Goal: Task Accomplishment & Management: Complete application form

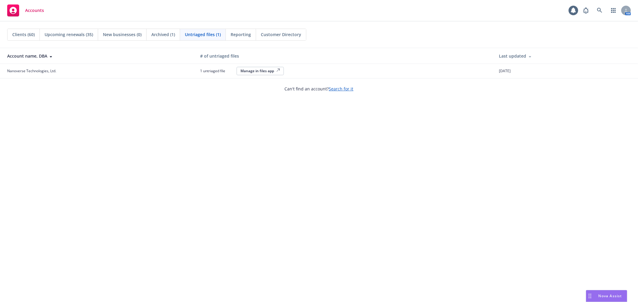
click at [28, 34] on span "Clients (60)" at bounding box center [23, 34] width 22 height 6
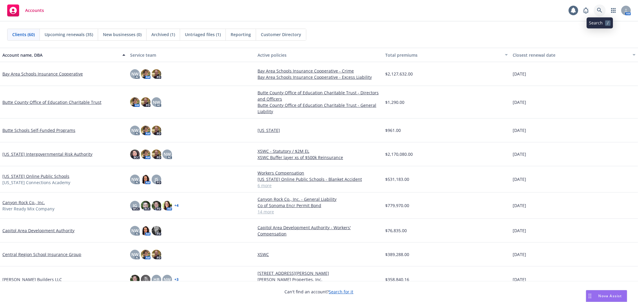
click at [598, 11] on icon at bounding box center [599, 10] width 5 height 5
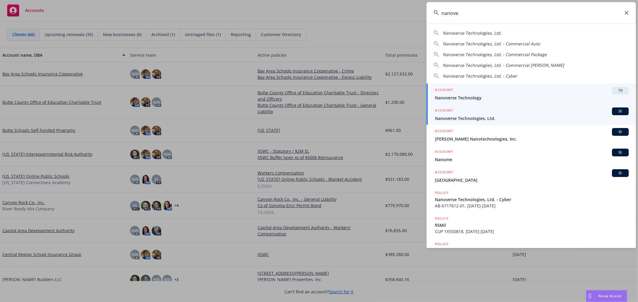
type input "nanove"
click at [509, 120] on span "Nanoverse Technologies, Ltd." at bounding box center [532, 118] width 194 height 6
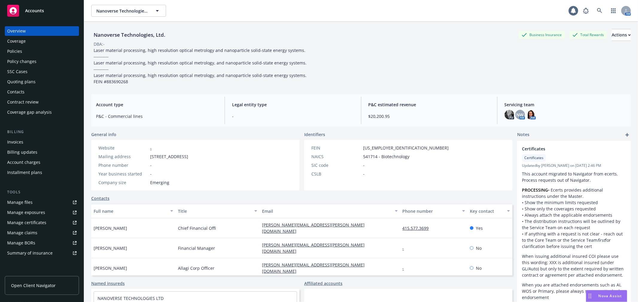
click at [39, 62] on div "Policy changes" at bounding box center [41, 62] width 69 height 10
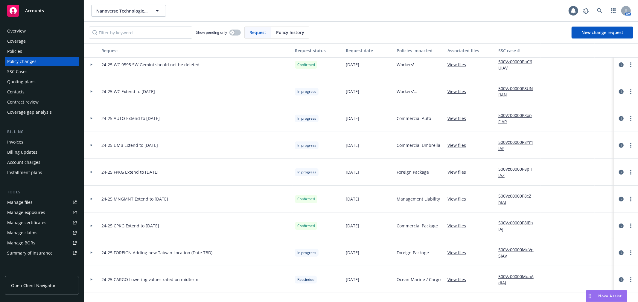
scroll to position [66, 0]
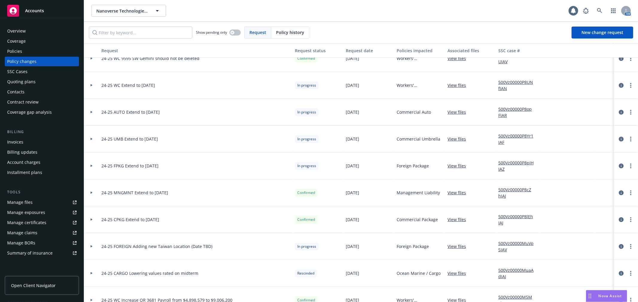
click at [89, 221] on div at bounding box center [91, 220] width 10 height 2
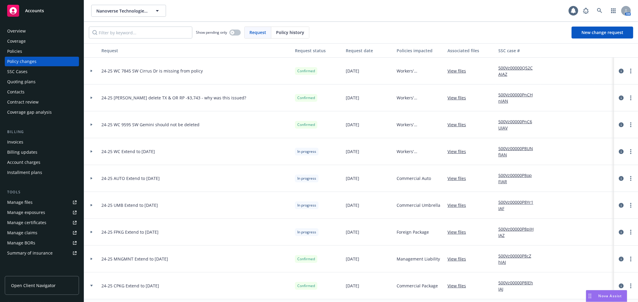
scroll to position [33, 0]
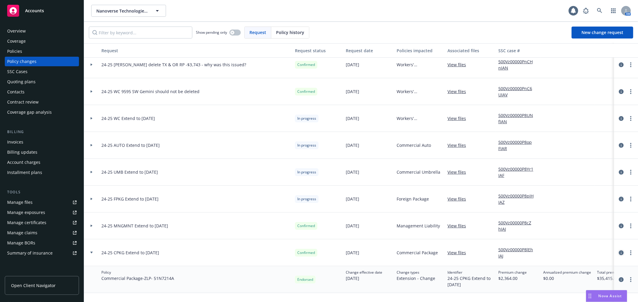
click at [618, 252] on icon "circleInformation" at bounding box center [620, 253] width 5 height 5
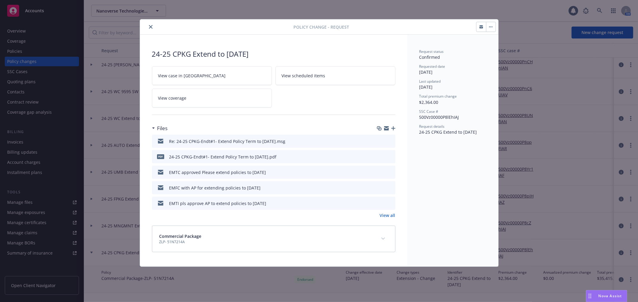
click at [152, 26] on icon "close" at bounding box center [151, 27] width 4 height 4
